Goal: Book appointment/travel/reservation

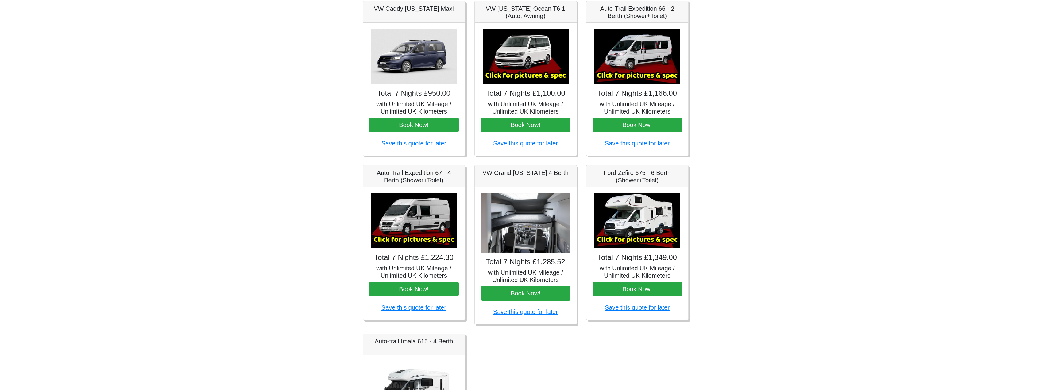
scroll to position [100, 0]
click at [647, 291] on button "Book Now!" at bounding box center [637, 289] width 90 height 15
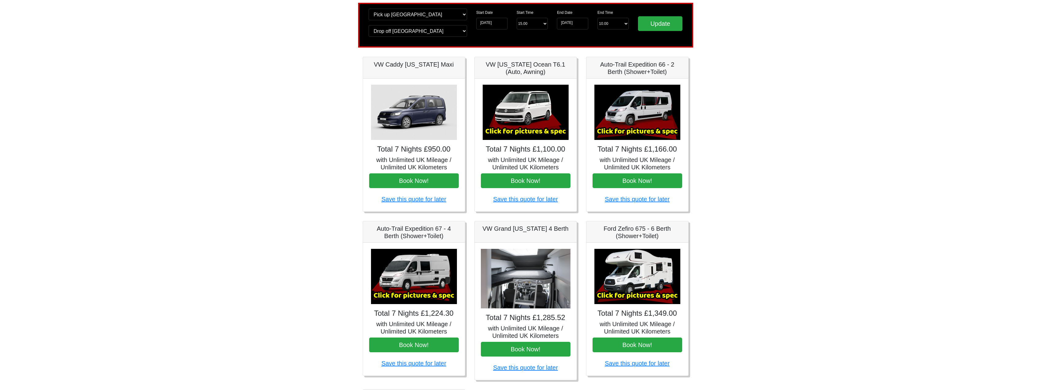
scroll to position [123, 0]
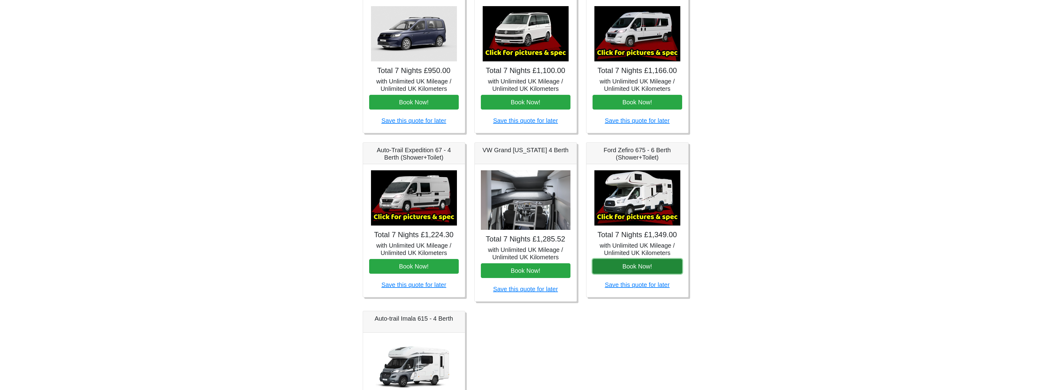
click at [643, 269] on button "Book Now!" at bounding box center [637, 266] width 90 height 15
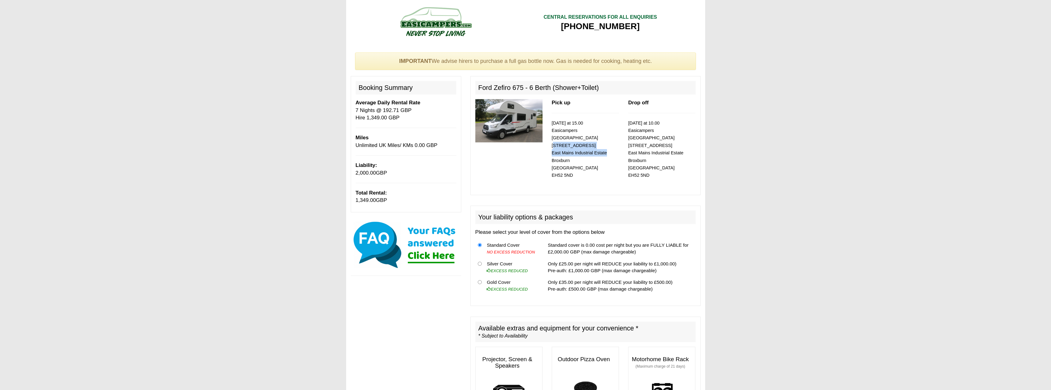
drag, startPoint x: 552, startPoint y: 139, endPoint x: 606, endPoint y: 145, distance: 54.3
click at [606, 145] on p "[DATE] at 15.00 Easicampers [GEOGRAPHIC_DATA] [STREET_ADDRESS]" at bounding box center [585, 149] width 67 height 60
copy small "[STREET_ADDRESS]"
